Goal: Task Accomplishment & Management: Manage account settings

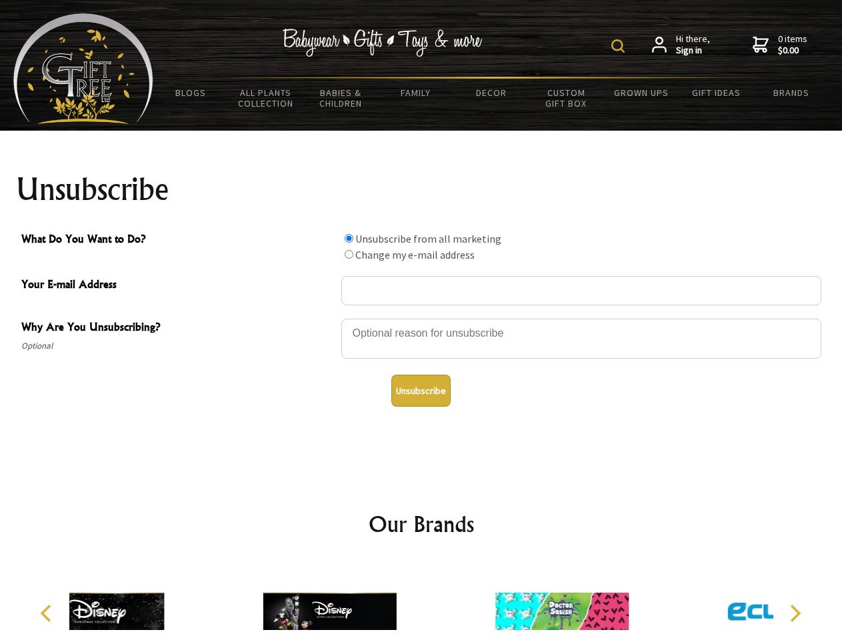
click at [620, 46] on img at bounding box center [617, 45] width 13 height 13
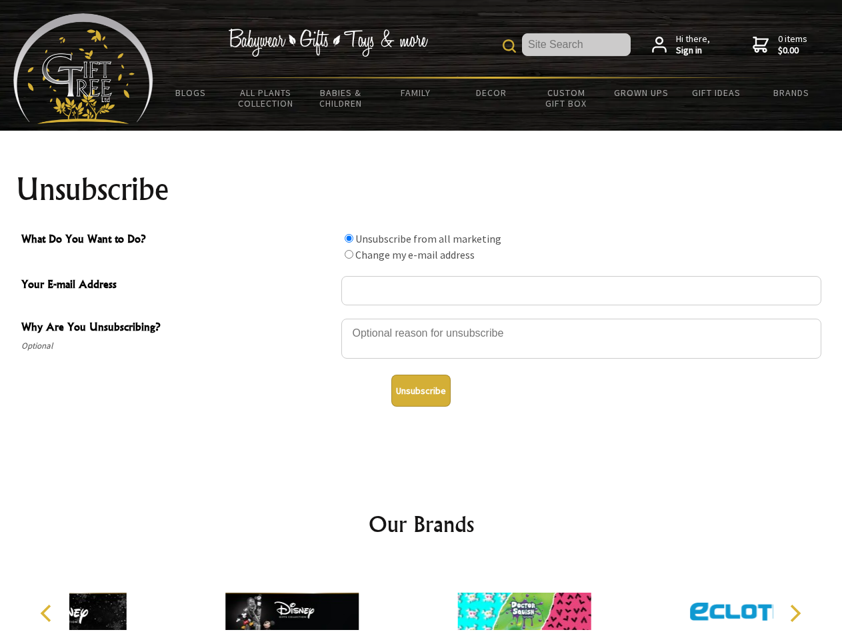
click at [421, 318] on div at bounding box center [581, 340] width 480 height 47
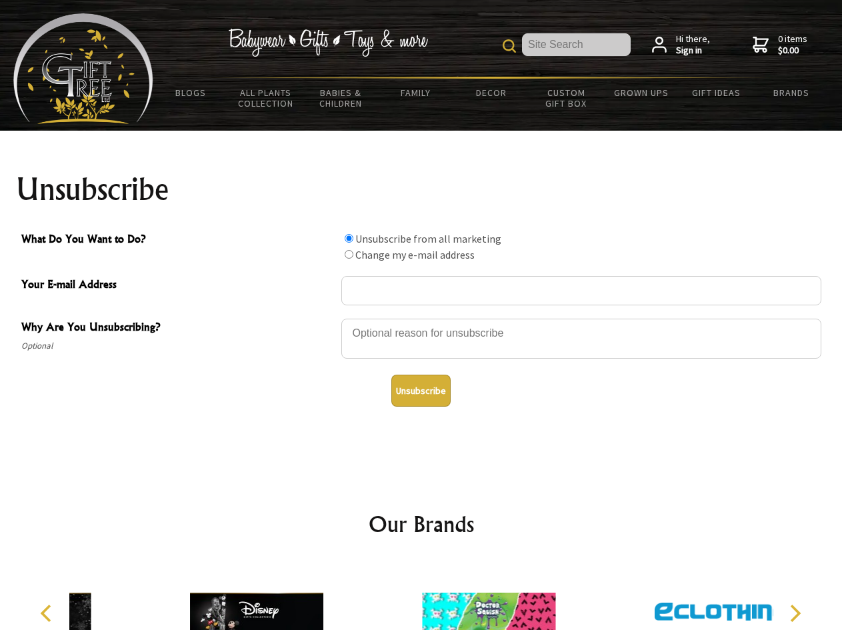
click at [349, 238] on input "What Do You Want to Do?" at bounding box center [349, 238] width 9 height 9
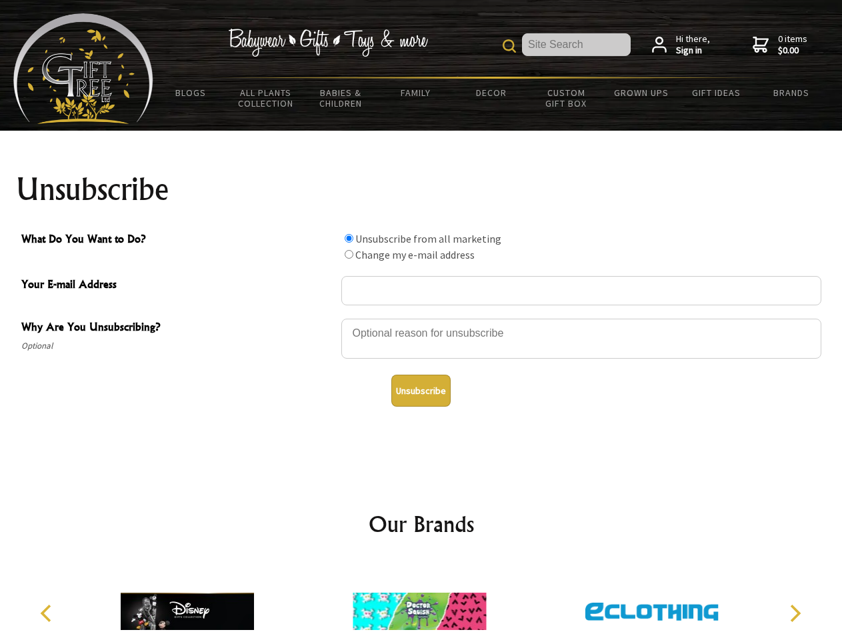
click at [349, 254] on input "What Do You Want to Do?" at bounding box center [349, 254] width 9 height 9
radio input "true"
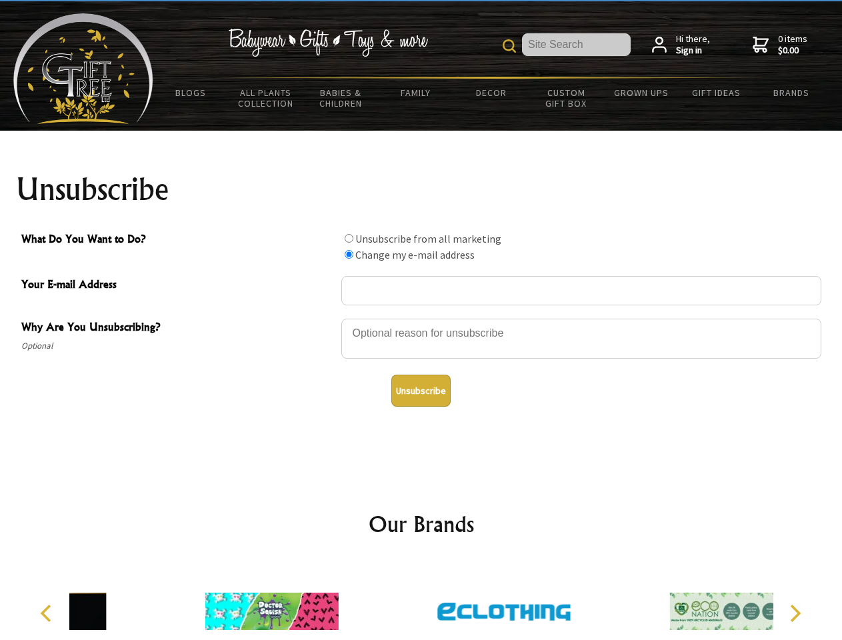
click at [421, 391] on button "Unsubscribe" at bounding box center [420, 391] width 59 height 32
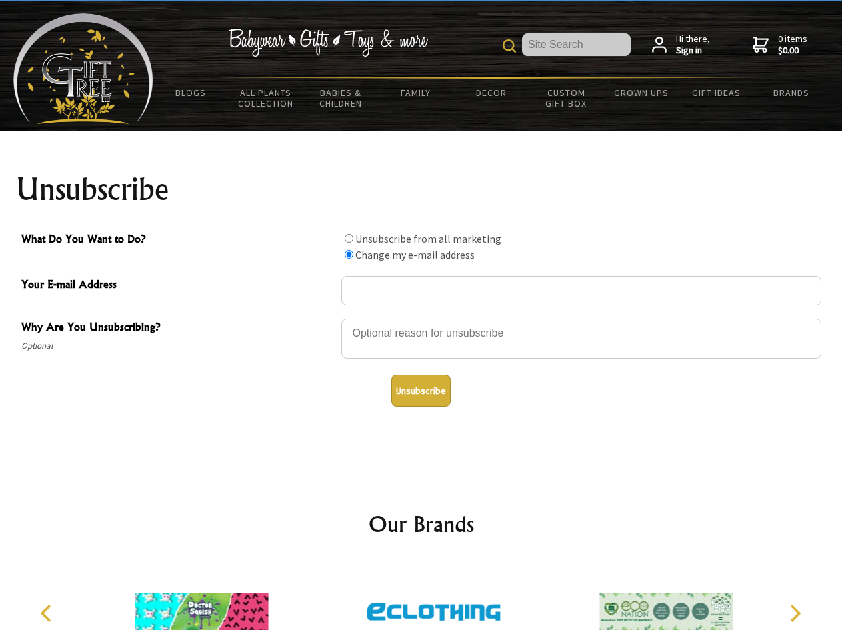
click at [421, 601] on img at bounding box center [433, 611] width 133 height 100
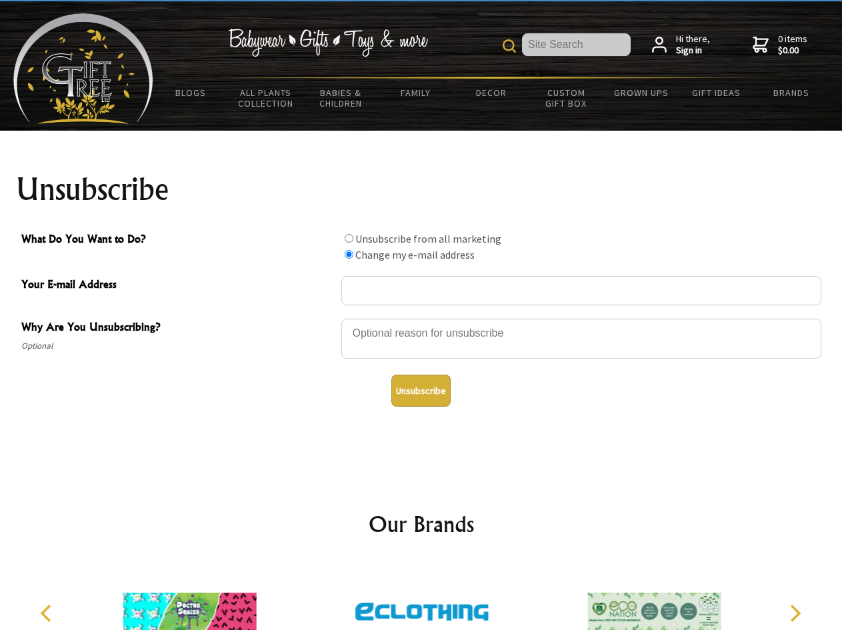
click at [48, 613] on icon "Previous" at bounding box center [47, 613] width 17 height 17
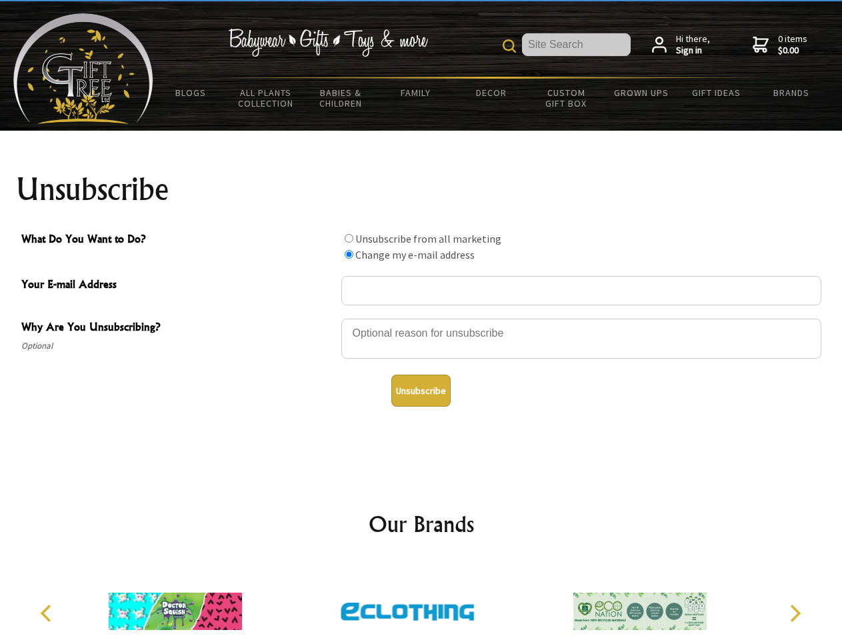
click at [795, 613] on icon "Next" at bounding box center [793, 613] width 17 height 17
